Goal: Task Accomplishment & Management: Complete application form

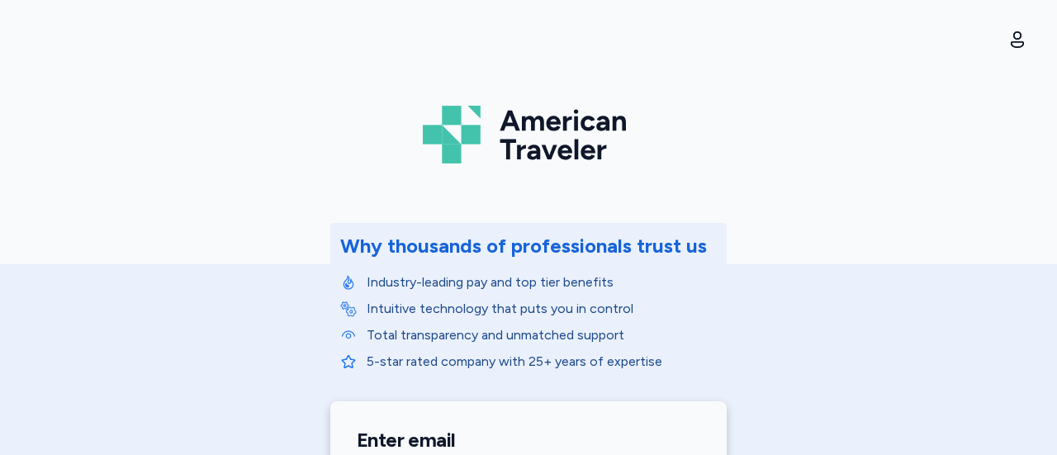
scroll to position [357, 0]
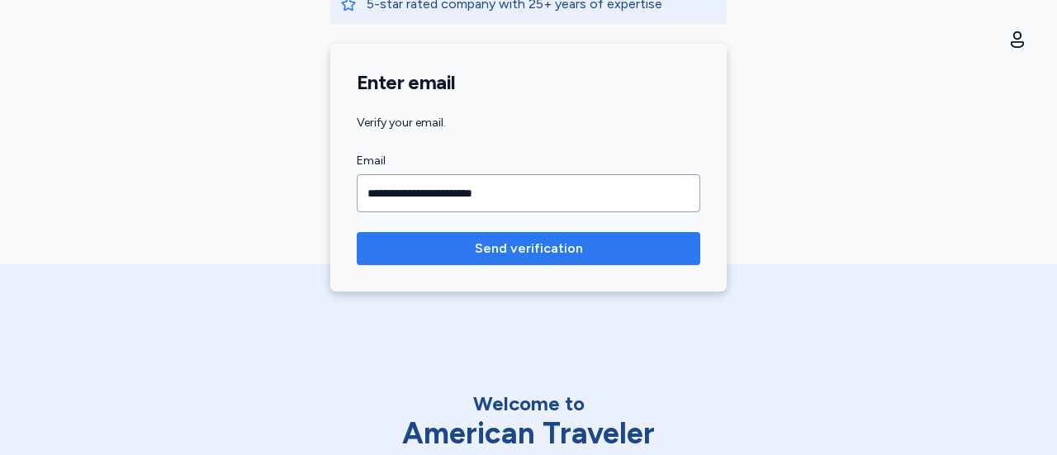
type input "**********"
click at [448, 240] on span "Send verification" at bounding box center [528, 249] width 317 height 20
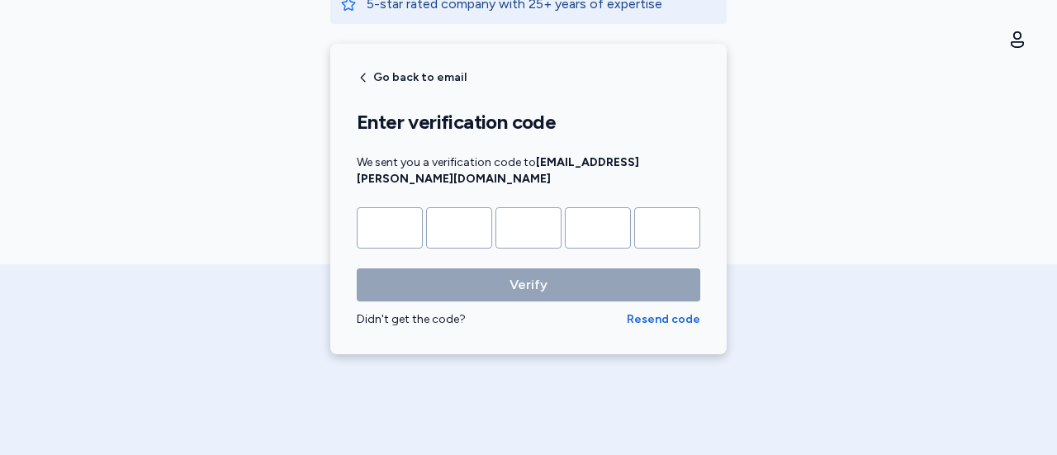
type input "*"
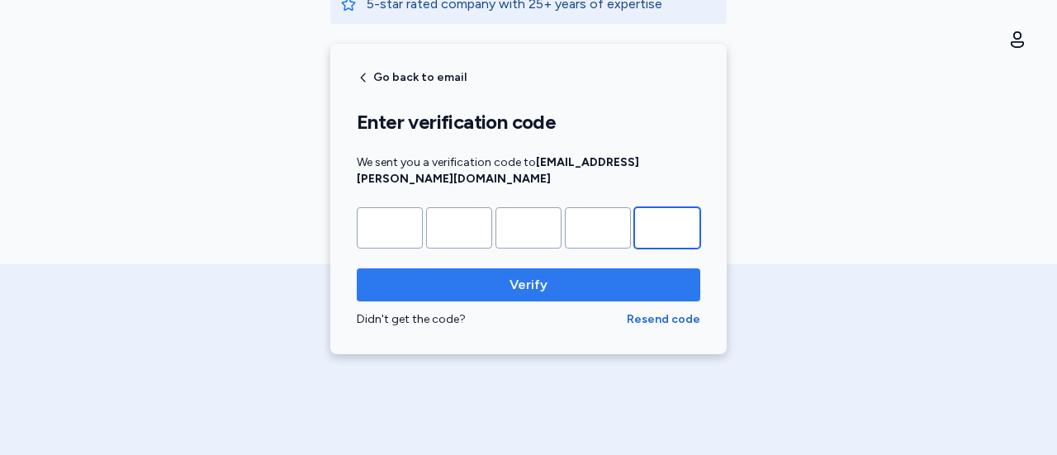
type input "*"
click at [388, 279] on button "Verify" at bounding box center [528, 284] width 343 height 33
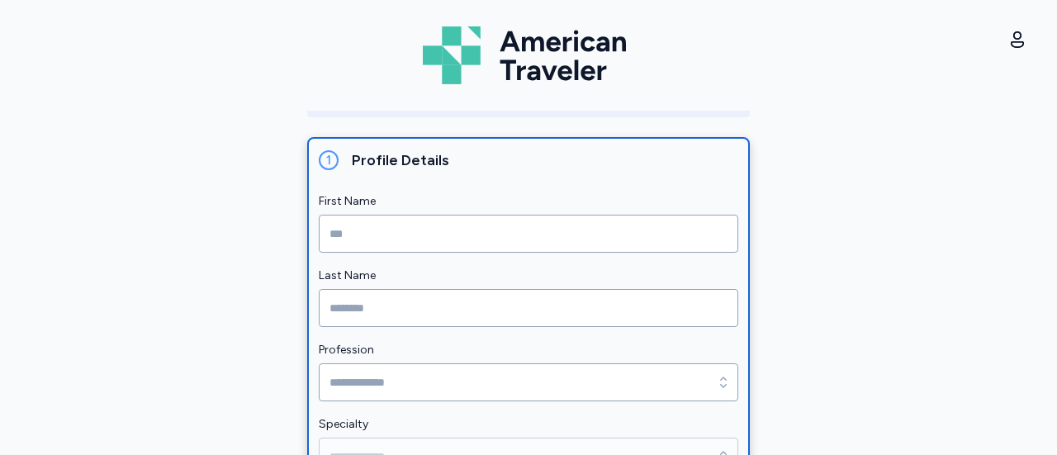
scroll to position [215, 0]
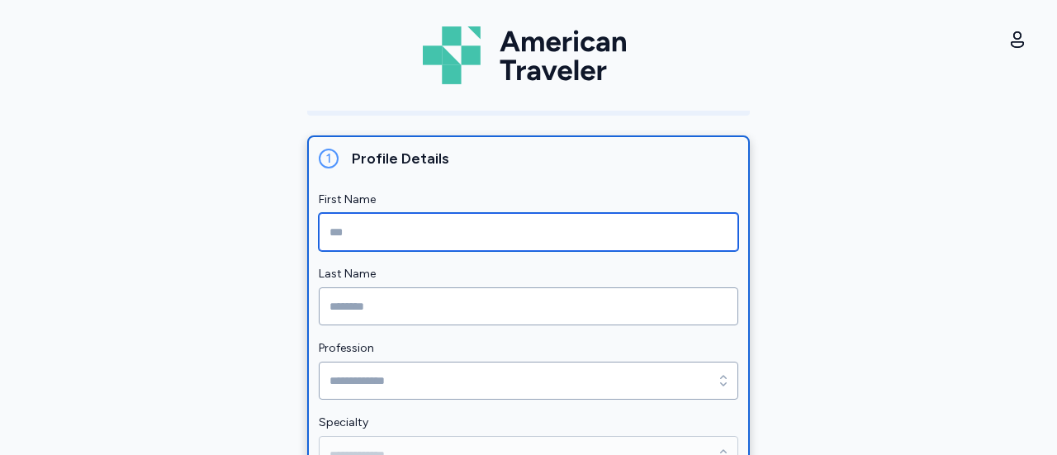
click at [329, 224] on input "First Name" at bounding box center [528, 232] width 419 height 38
click at [347, 237] on input "First Name" at bounding box center [528, 232] width 419 height 38
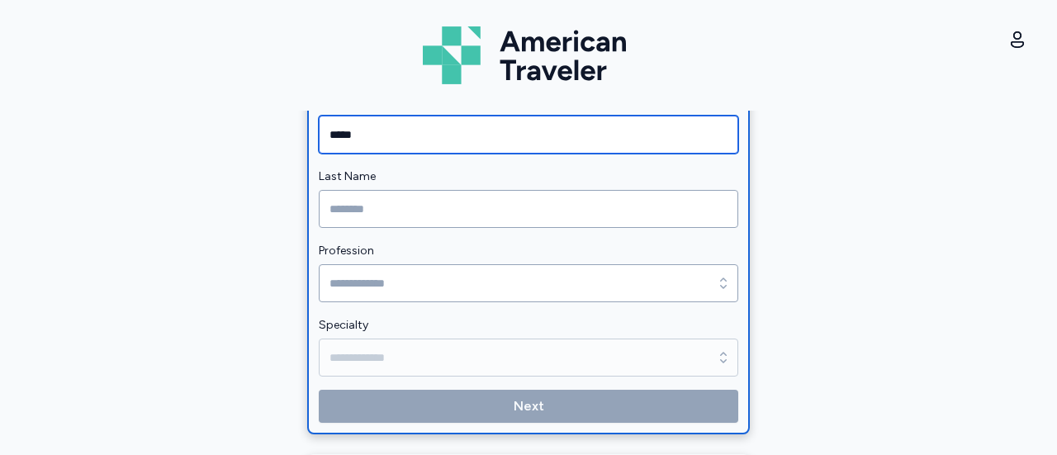
scroll to position [308, 0]
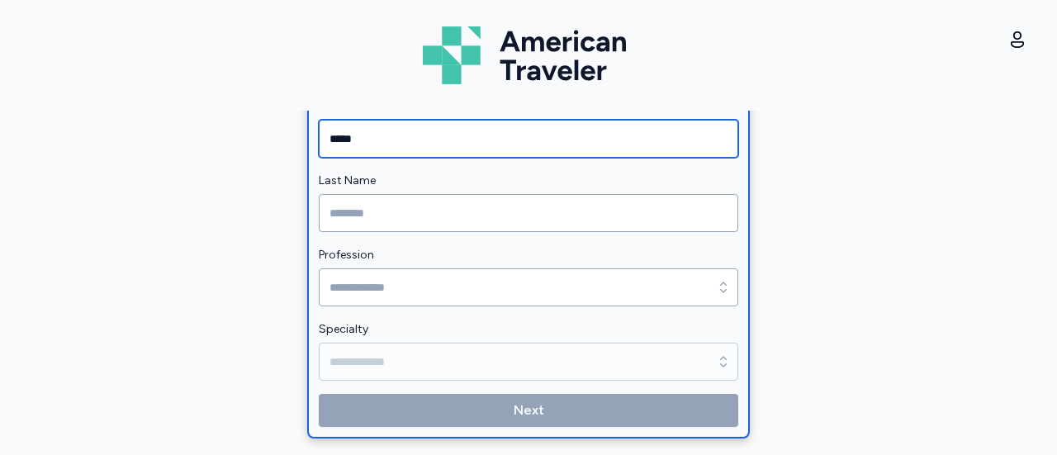
type input "*****"
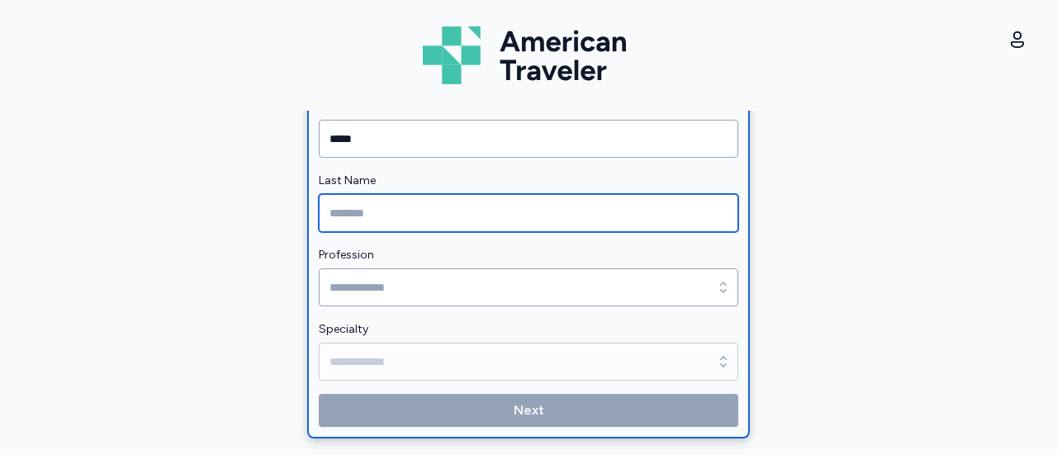
click at [347, 216] on input "Last Name" at bounding box center [528, 213] width 419 height 38
type input "******"
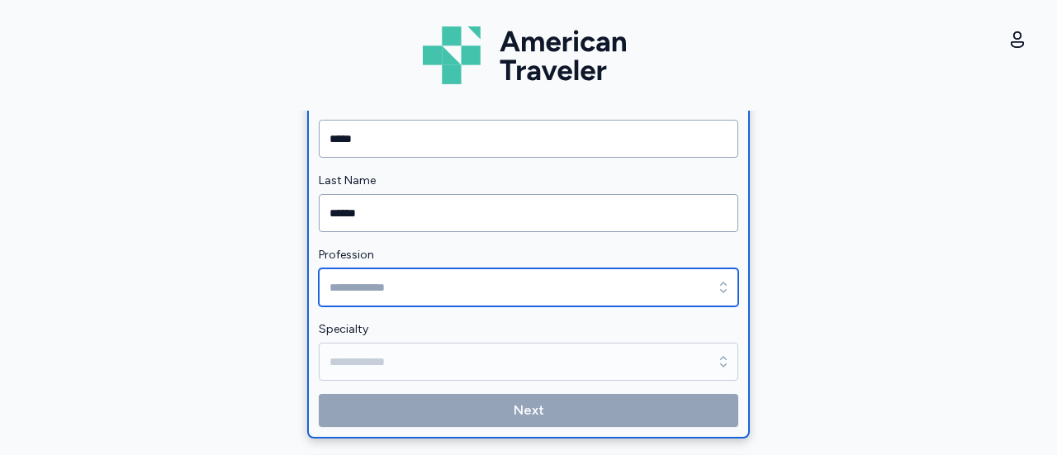
click at [368, 292] on input "Profession" at bounding box center [528, 287] width 419 height 38
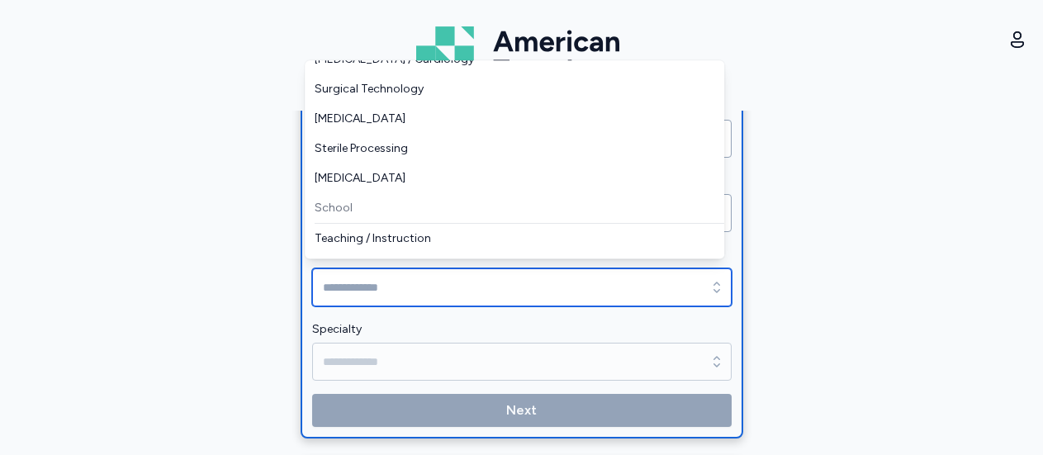
scroll to position [378, 0]
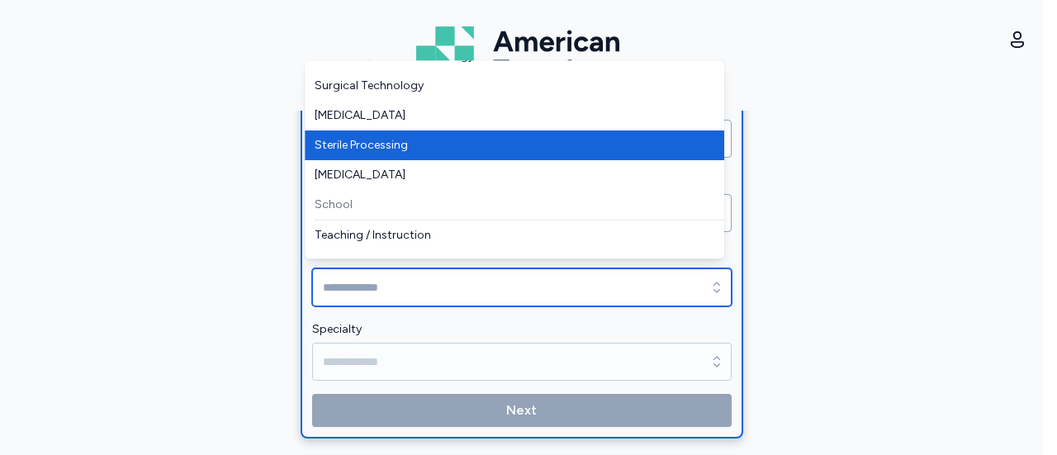
type input "**********"
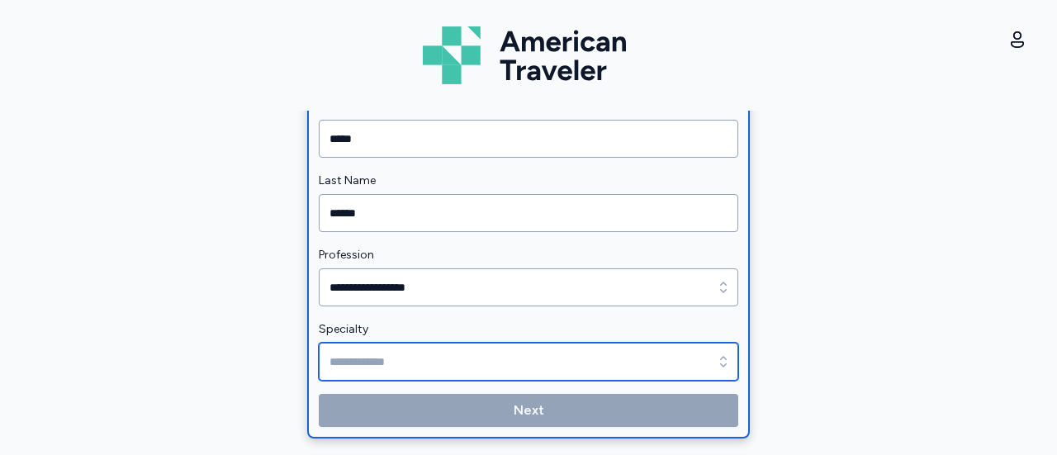
click at [336, 366] on input "Specialty" at bounding box center [528, 362] width 419 height 38
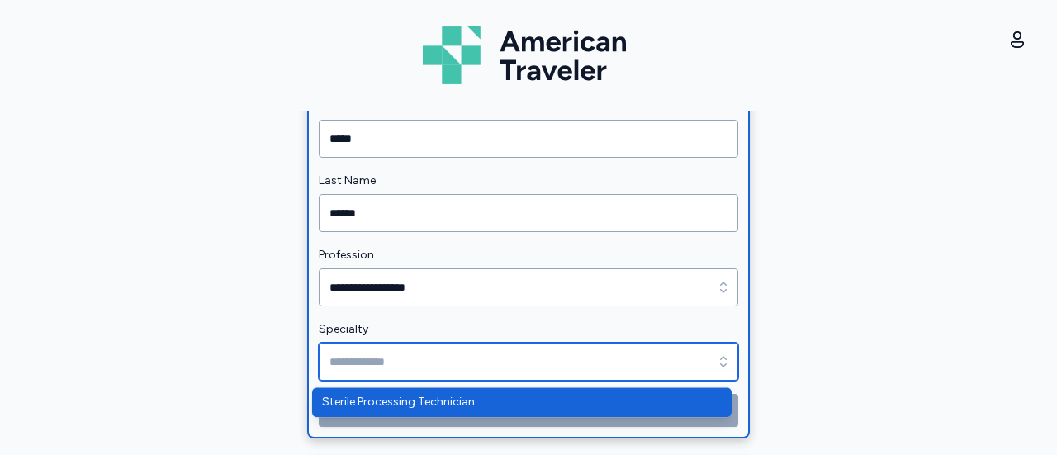
type input "**********"
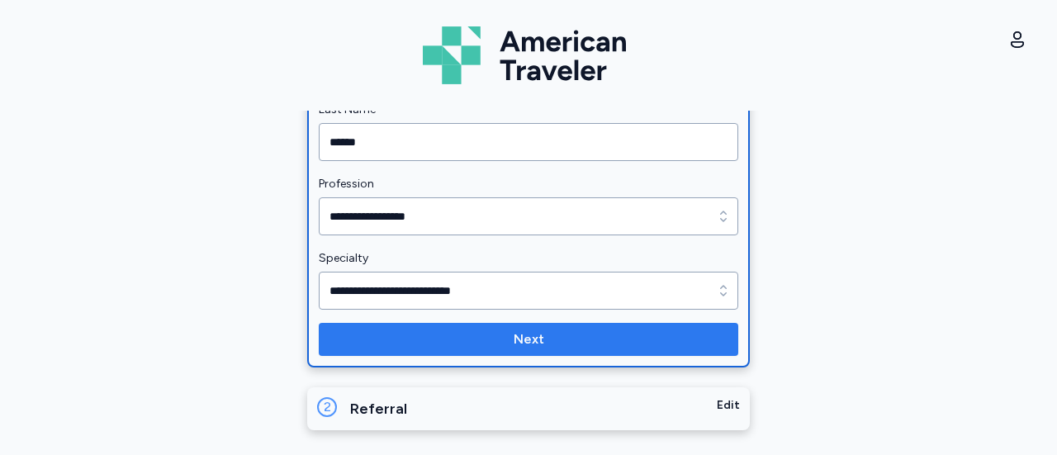
click at [342, 352] on button "Next" at bounding box center [528, 339] width 419 height 33
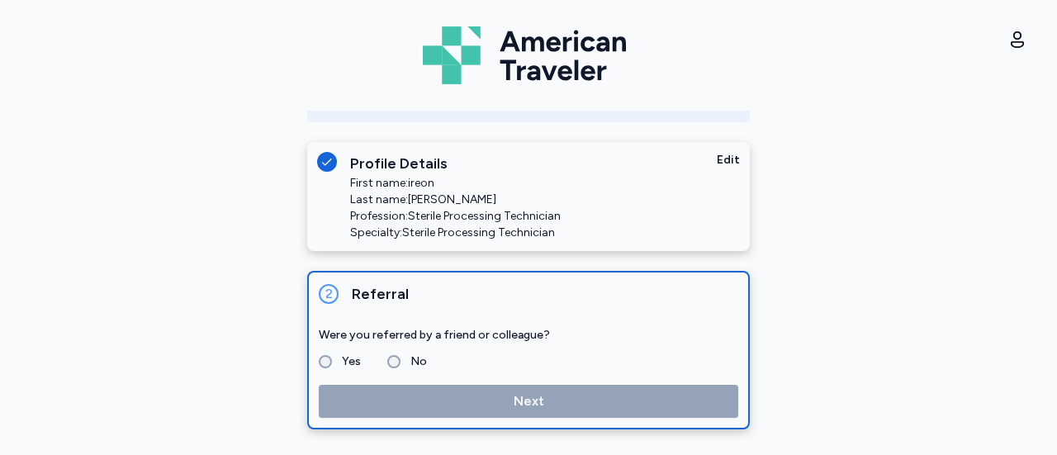
click at [403, 364] on label "No" at bounding box center [413, 362] width 26 height 20
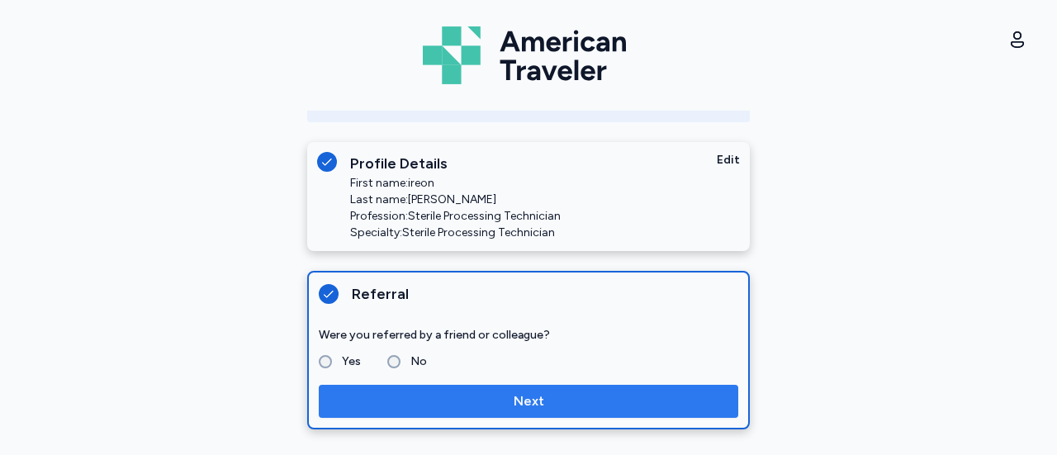
click at [363, 405] on span "Next" at bounding box center [528, 401] width 393 height 20
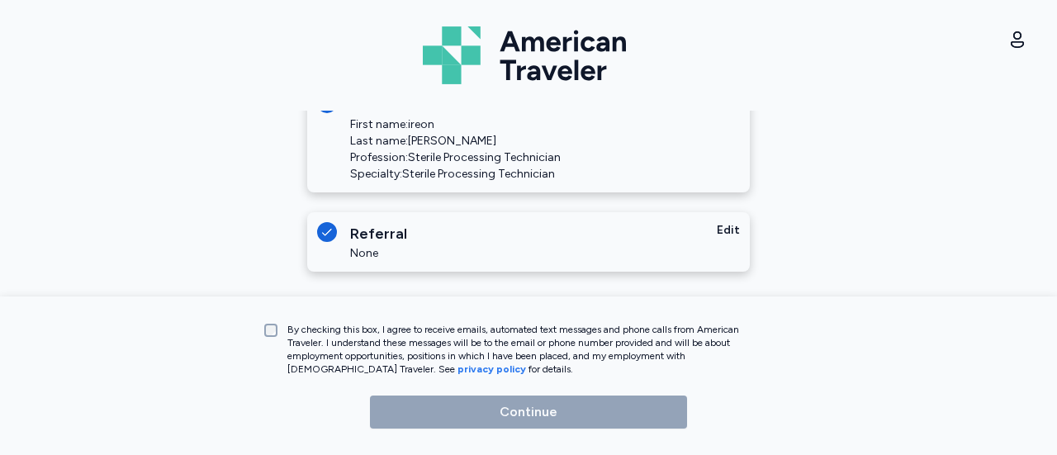
scroll to position [267, 0]
click at [279, 345] on label "By checking this box, I agree to receive emails, automated text messages and ph…" at bounding box center [521, 349] width 489 height 53
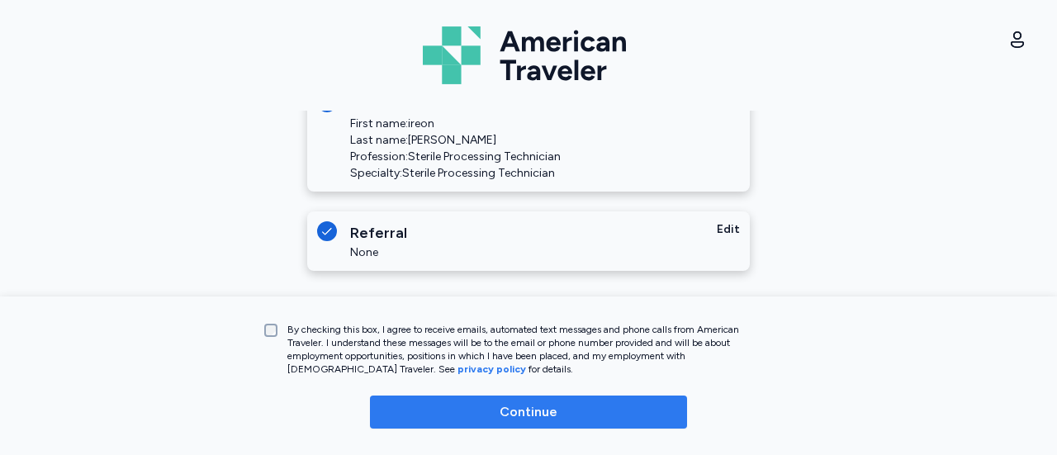
click at [388, 416] on span "Continue" at bounding box center [528, 412] width 291 height 20
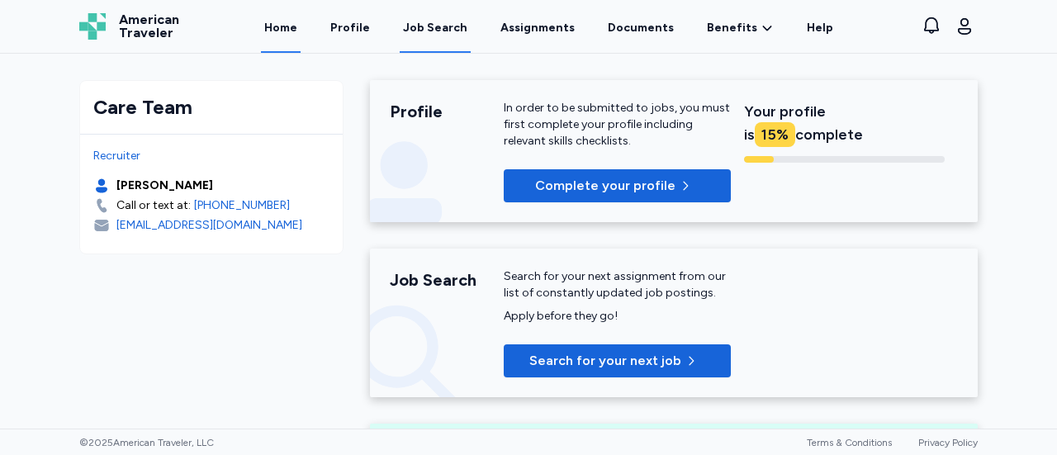
click at [438, 40] on link "Job Search" at bounding box center [435, 27] width 71 height 51
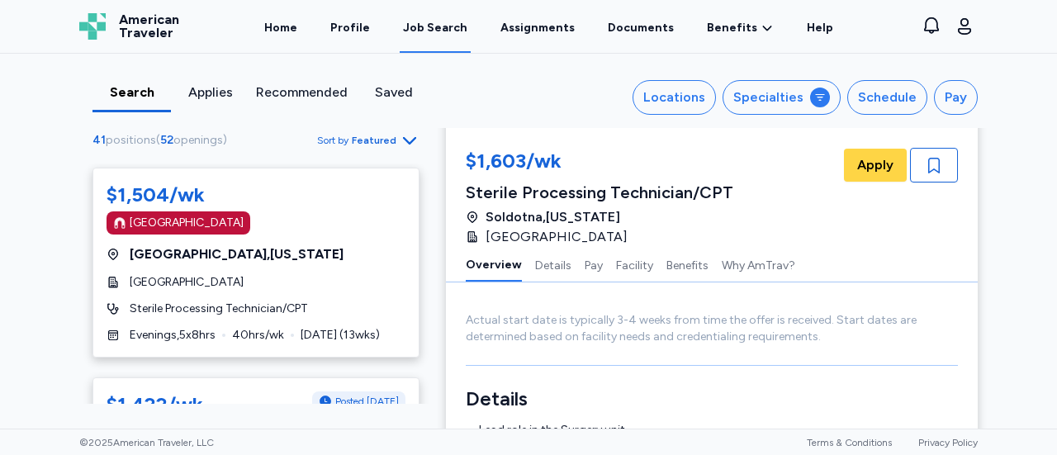
scroll to position [183, 0]
click at [120, 307] on div "Sterile Processing Technician/CPT" at bounding box center [255, 308] width 299 height 17
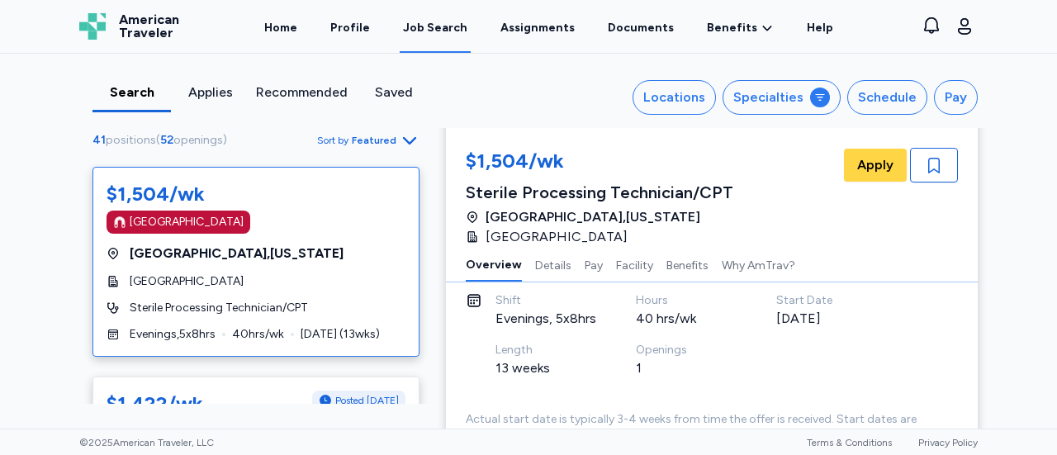
scroll to position [133, 0]
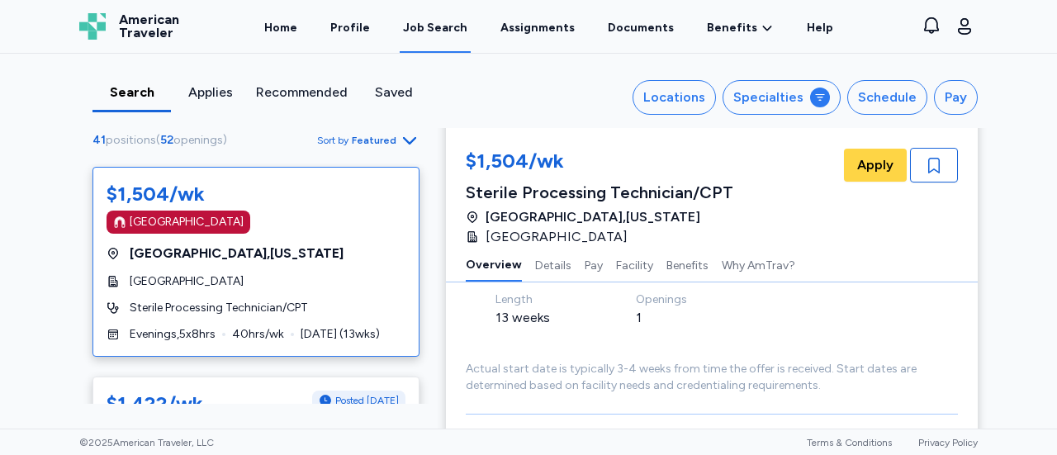
click at [923, 363] on div "Actual start date is typically 3-4 weeks from time the offer is received. Start…" at bounding box center [712, 377] width 492 height 33
click at [928, 168] on icon "button" at bounding box center [934, 166] width 12 height 16
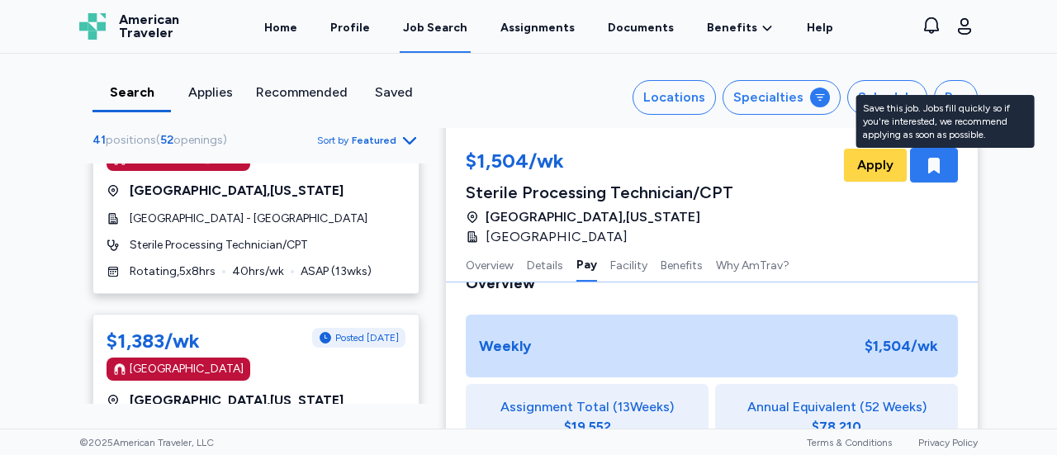
scroll to position [461, 0]
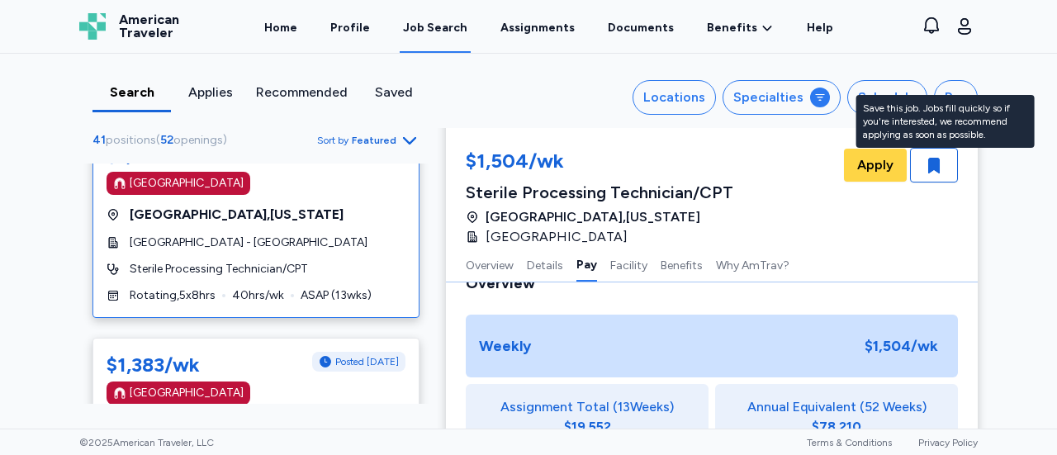
click at [124, 307] on div "$1,422/wk Posted [DATE] [GEOGRAPHIC_DATA] [GEOGRAPHIC_DATA] , [US_STATE][GEOGRA…" at bounding box center [255, 223] width 327 height 190
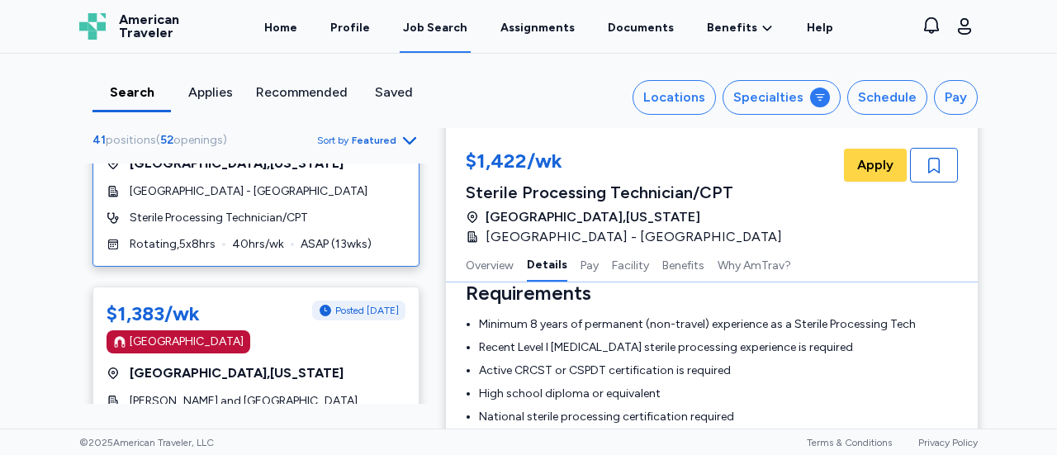
scroll to position [516, 0]
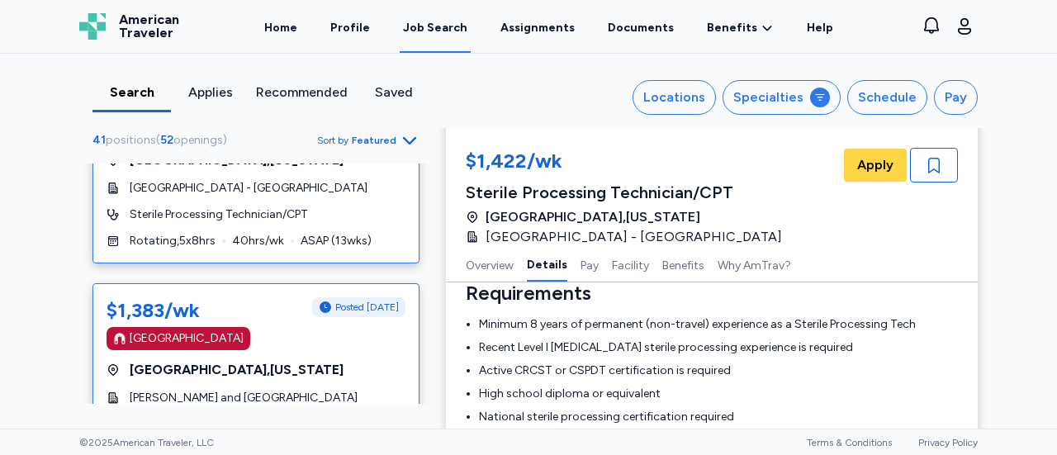
click at [113, 342] on icon at bounding box center [119, 338] width 13 height 13
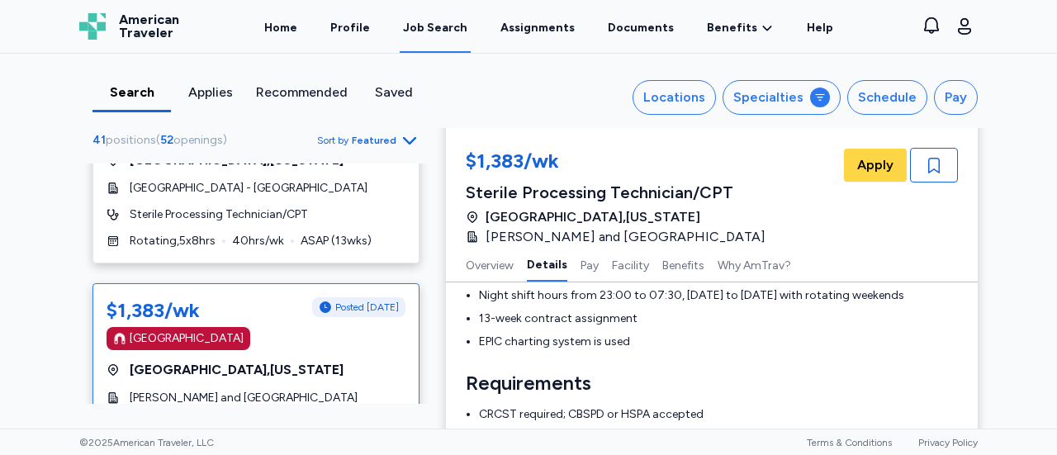
scroll to position [343, 0]
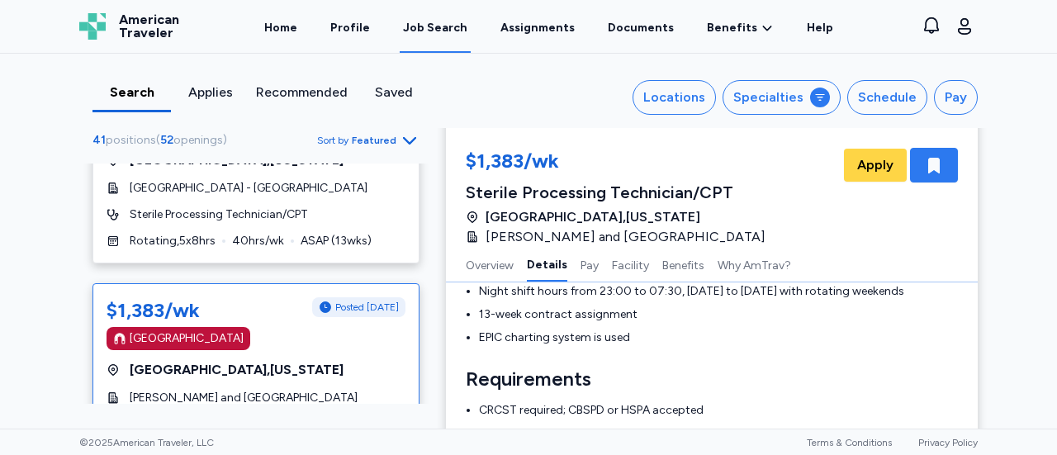
click at [934, 155] on icon "button" at bounding box center [934, 165] width 20 height 20
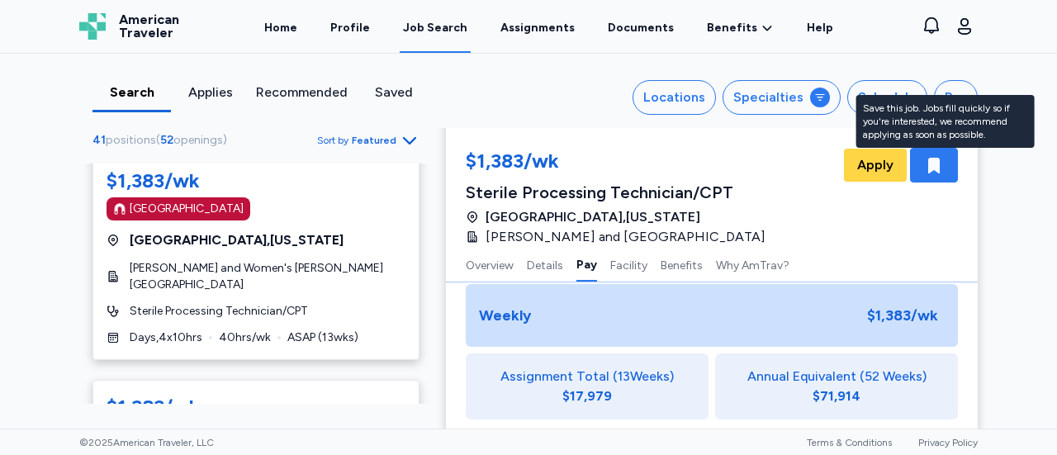
scroll to position [885, 0]
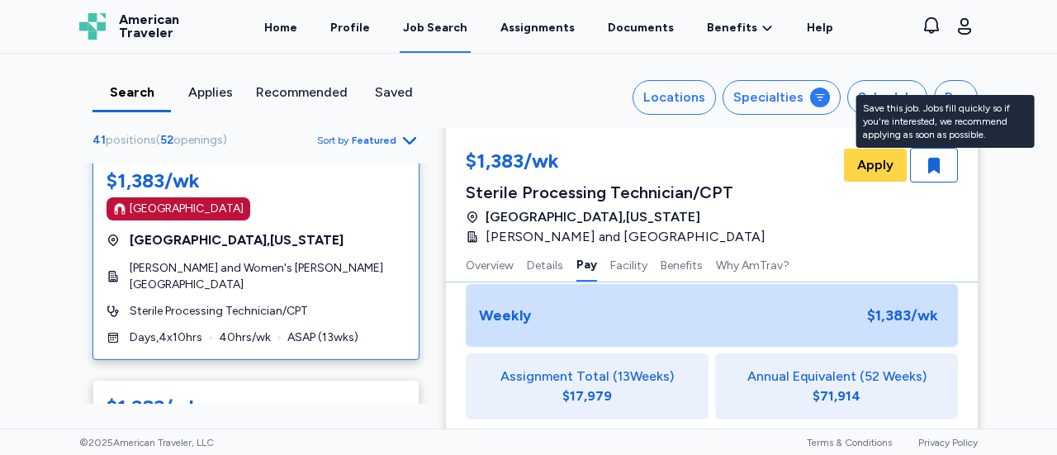
click at [111, 327] on div "$1,383/wk [GEOGRAPHIC_DATA] [GEOGRAPHIC_DATA] , [US_STATE] [PERSON_NAME] and Wo…" at bounding box center [255, 257] width 327 height 206
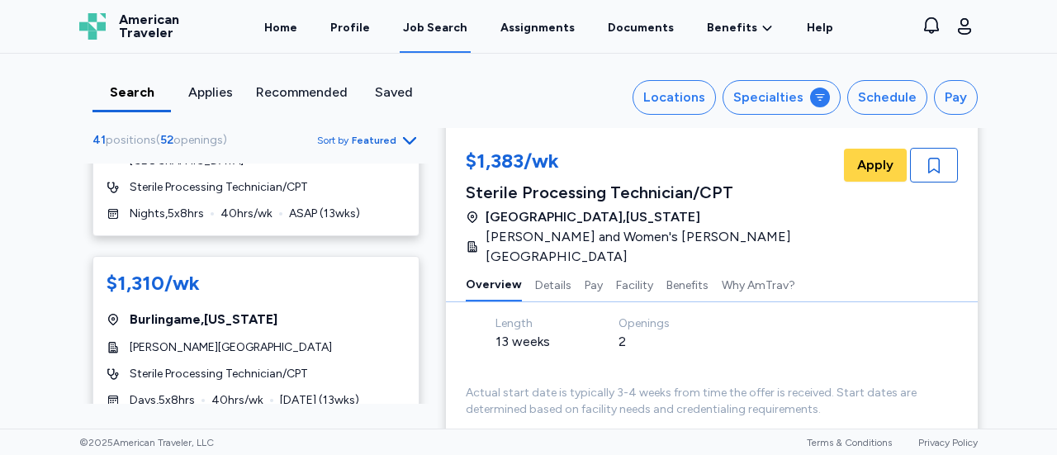
scroll to position [1462, 0]
click at [114, 365] on div "Sterile Processing Technician/CPT" at bounding box center [255, 373] width 299 height 17
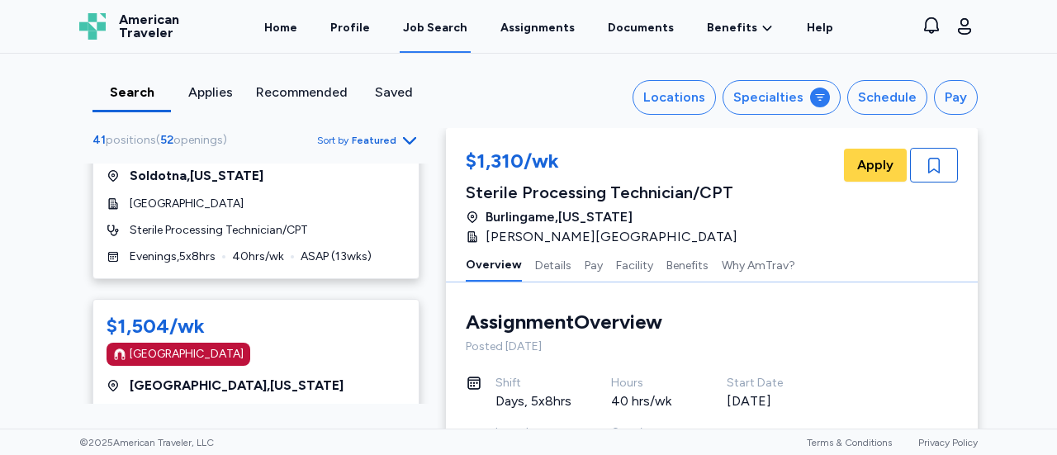
scroll to position [63, 0]
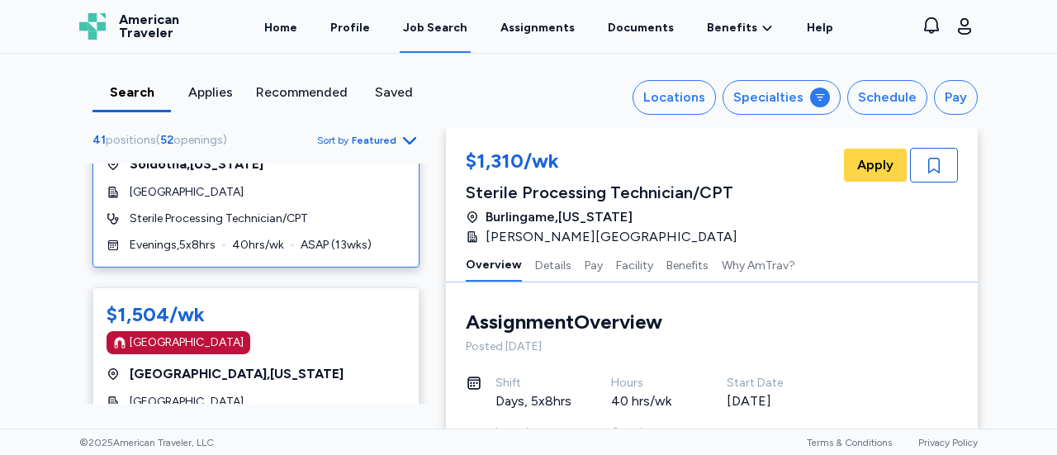
click at [179, 203] on div "$1,603/wk Soldotna , [US_STATE][GEOGRAPHIC_DATA] Sterile Processing Technician/…" at bounding box center [255, 184] width 327 height 167
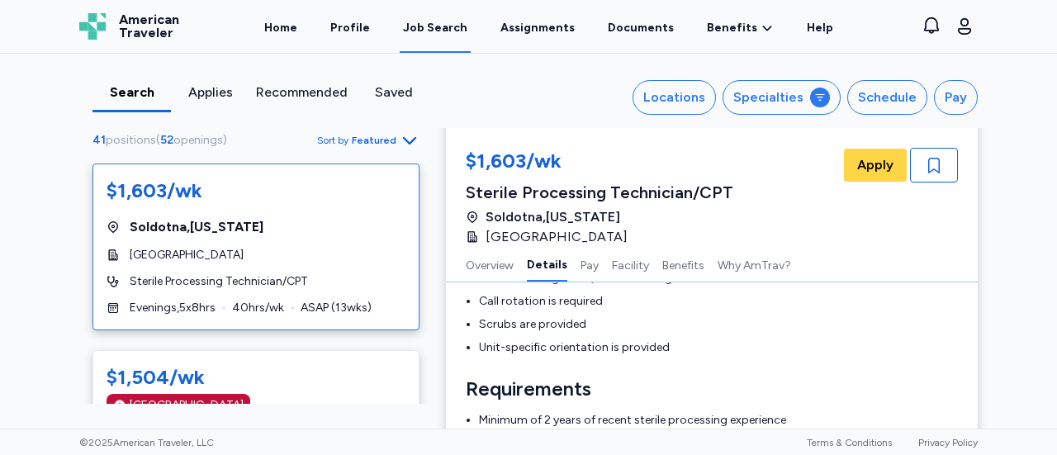
scroll to position [441, 0]
